Goal: Subscribe to service/newsletter

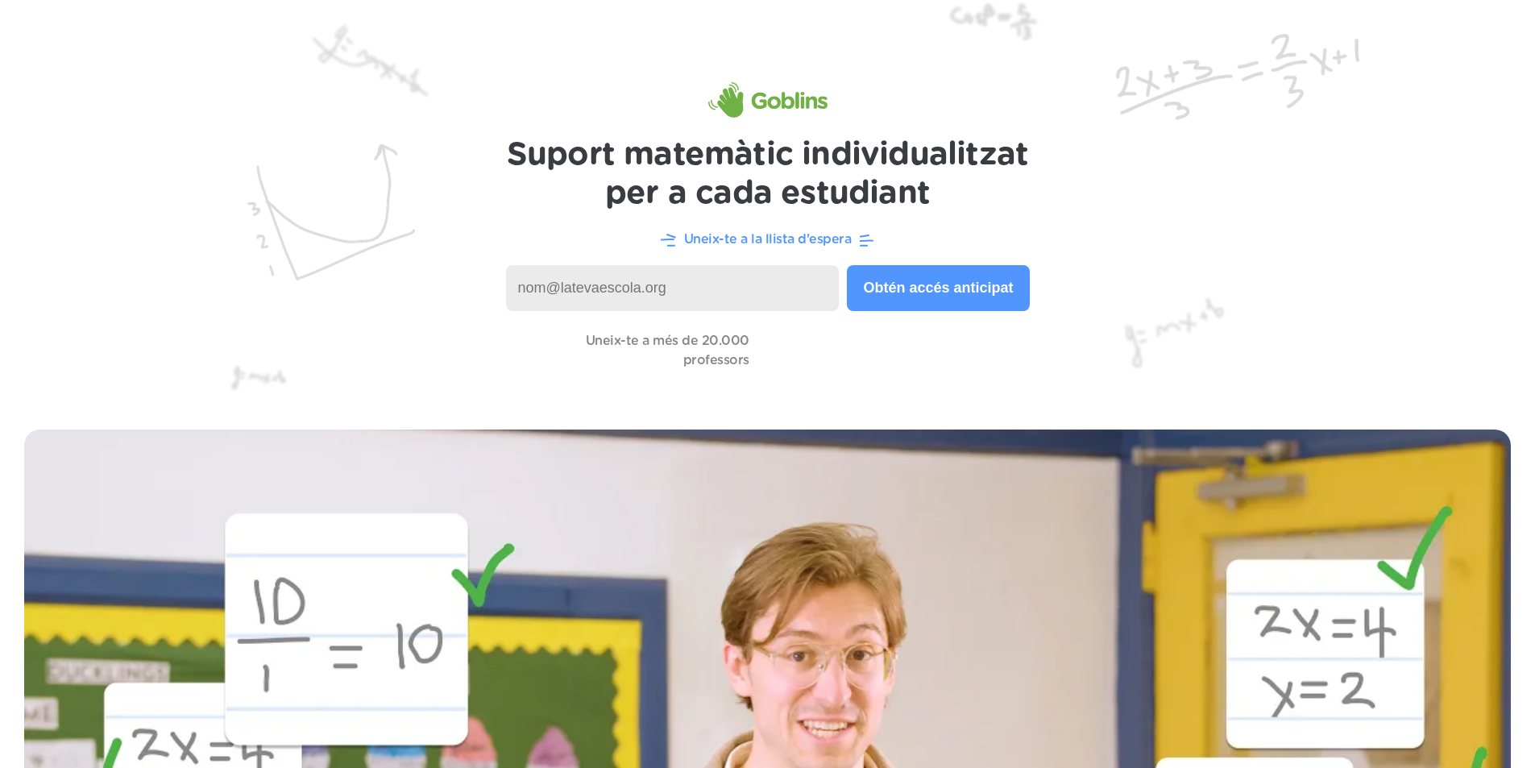
click at [915, 278] on button "Obtén accés anticipat" at bounding box center [938, 288] width 182 height 46
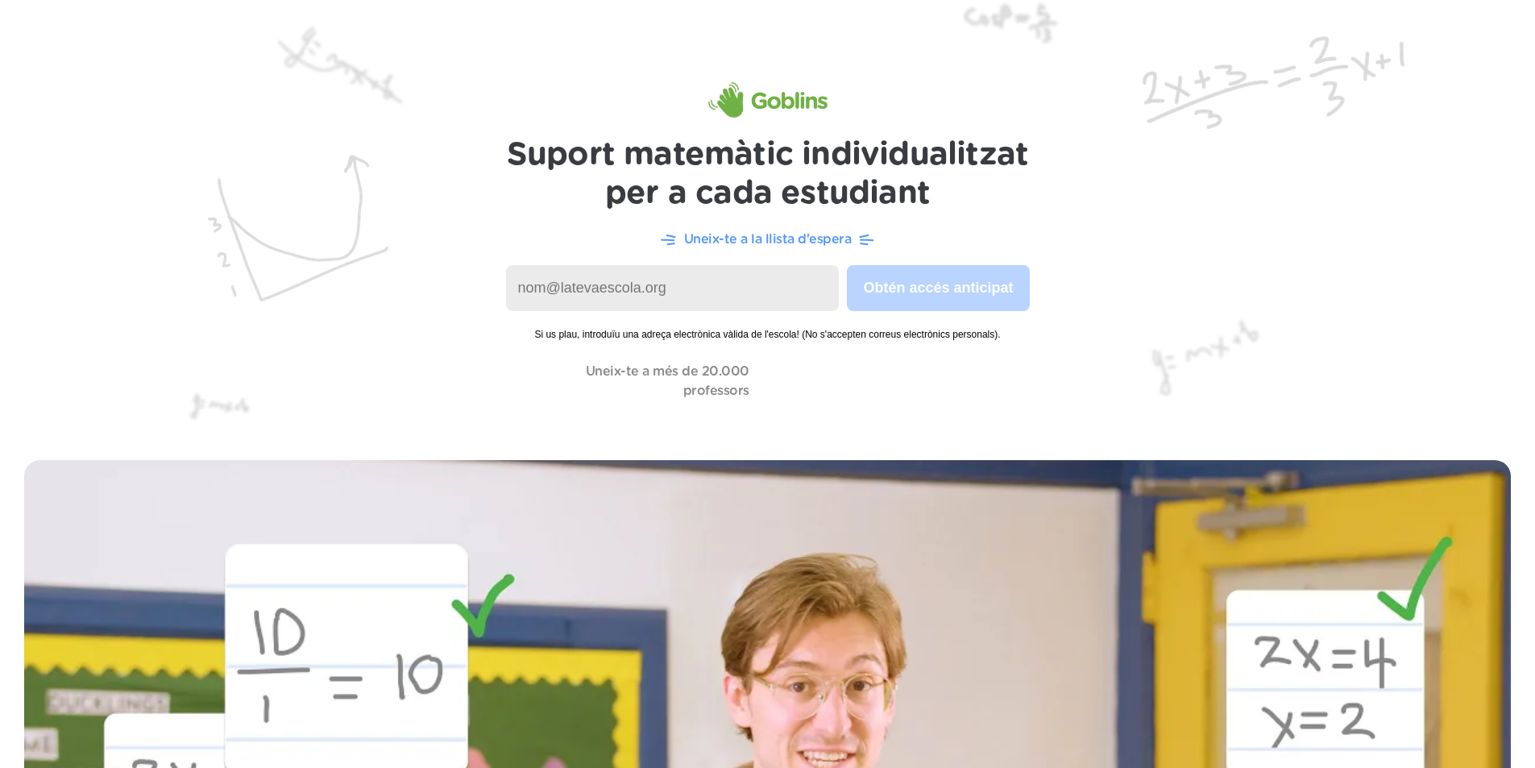
click at [739, 282] on input at bounding box center [673, 288] width 334 height 46
click at [692, 277] on input at bounding box center [673, 288] width 334 height 46
paste input "[EMAIL_ADDRESS][DOMAIN_NAME]"
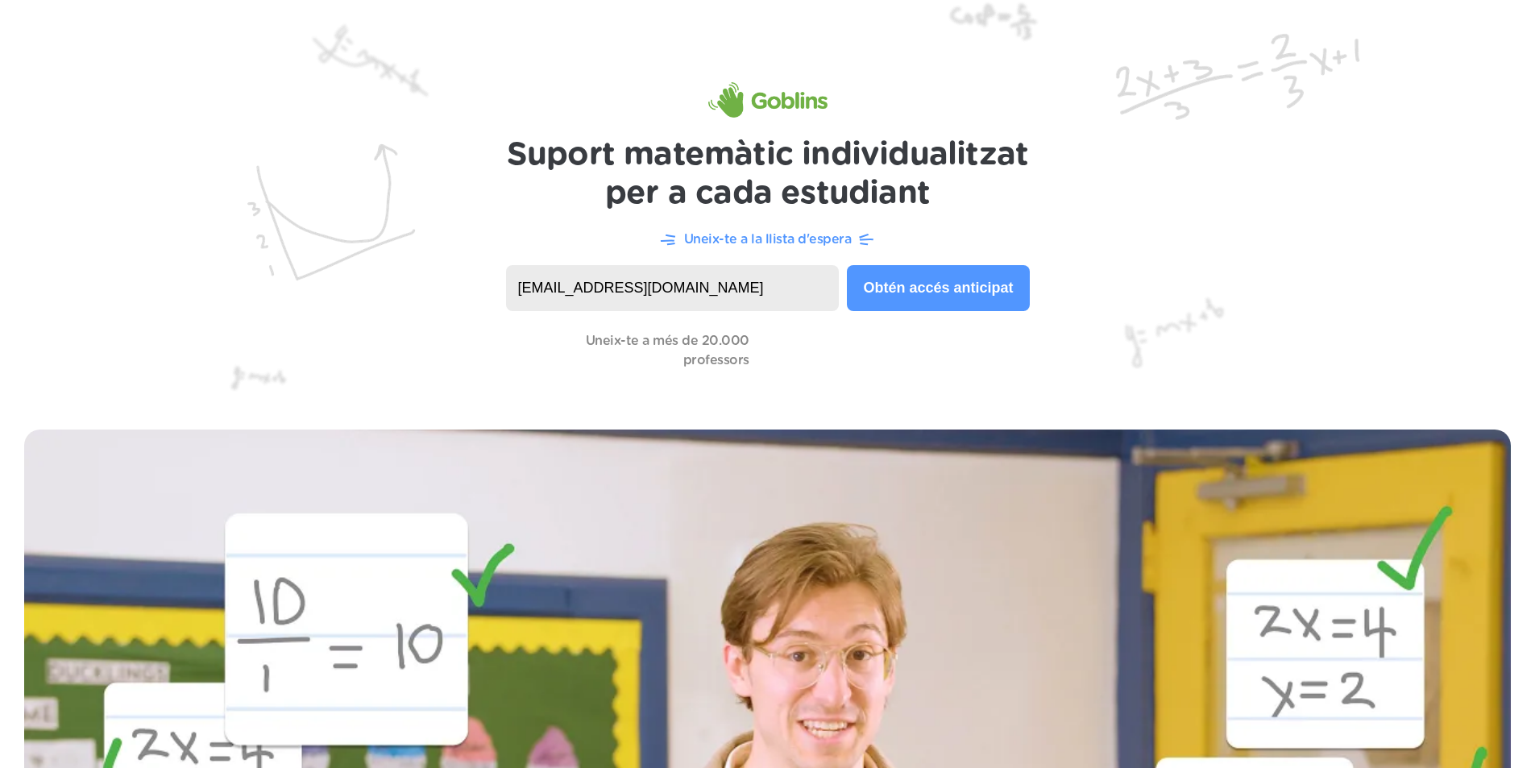
type input "[EMAIL_ADDRESS][DOMAIN_NAME]"
click at [1002, 281] on font "Obtén accés anticipat" at bounding box center [938, 288] width 150 height 16
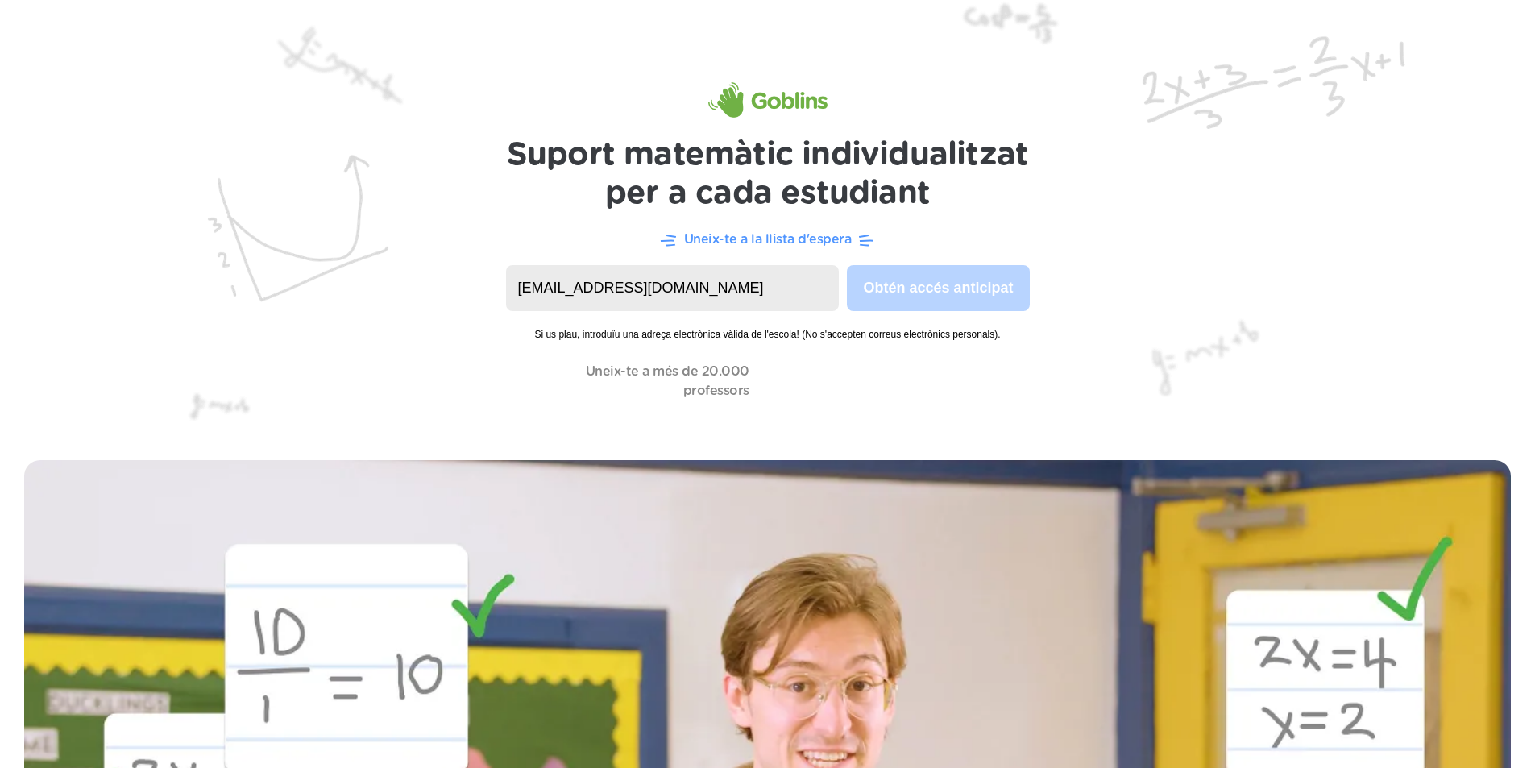
click at [708, 289] on input "[EMAIL_ADDRESS][DOMAIN_NAME]" at bounding box center [673, 288] width 334 height 46
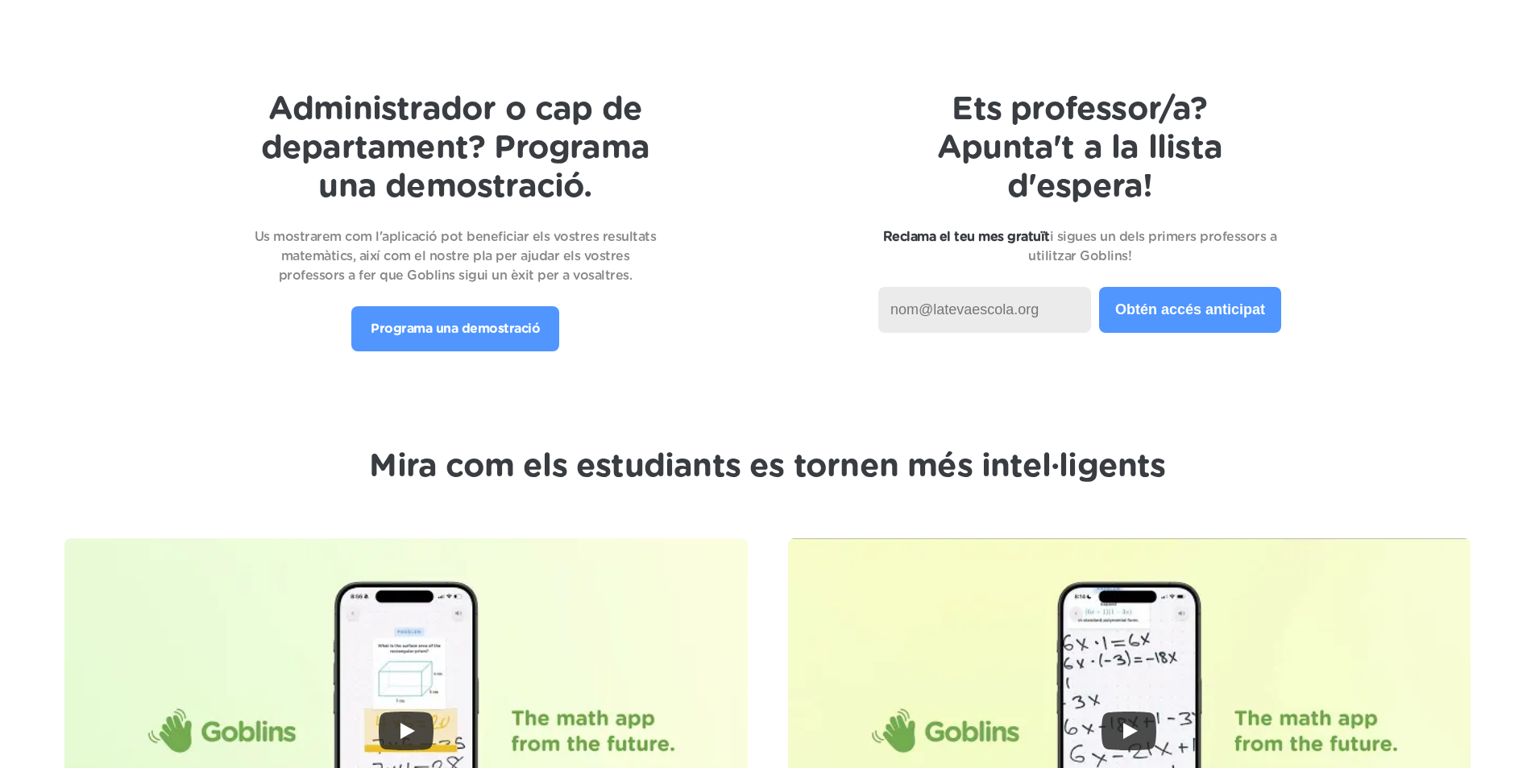
scroll to position [3689, 0]
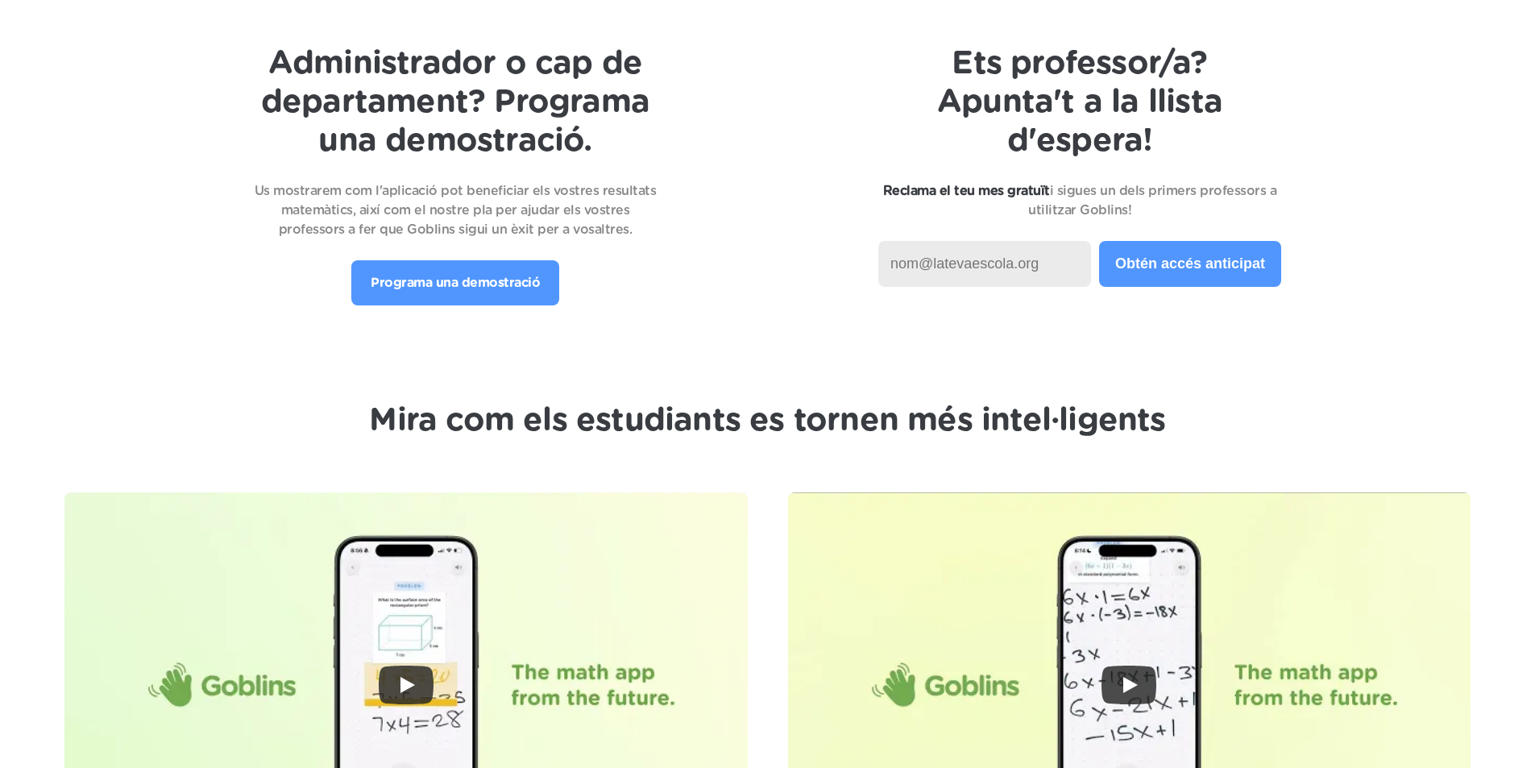
click at [995, 272] on input at bounding box center [985, 264] width 213 height 46
paste input "[EMAIL_ADDRESS][DOMAIN_NAME]"
type input "[EMAIL_ADDRESS][DOMAIN_NAME]"
click at [1204, 261] on font "Obtén accés anticipat" at bounding box center [1191, 264] width 150 height 16
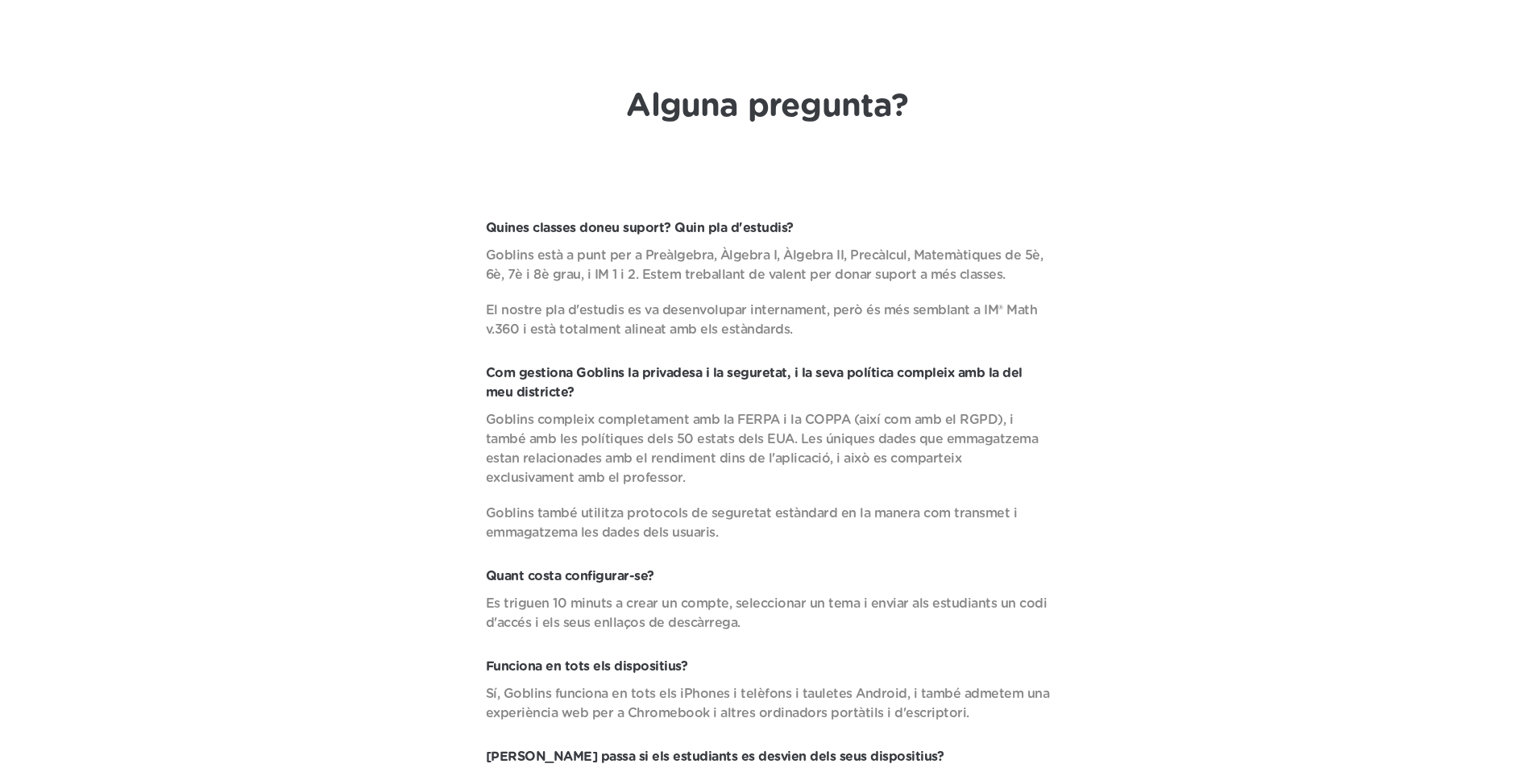
scroll to position [5785, 0]
